Goal: Task Accomplishment & Management: Complete application form

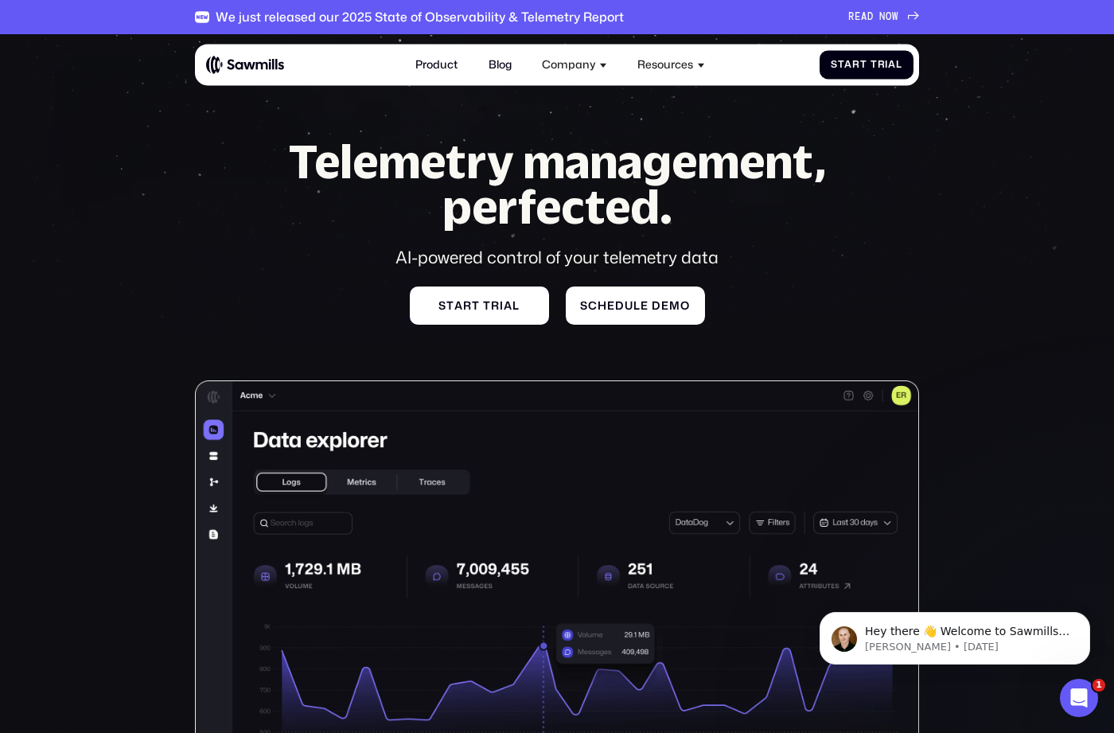
click at [530, 315] on link "S t a r t t r i a l S t a r t t r i a l" at bounding box center [479, 306] width 139 height 38
